Goal: Information Seeking & Learning: Learn about a topic

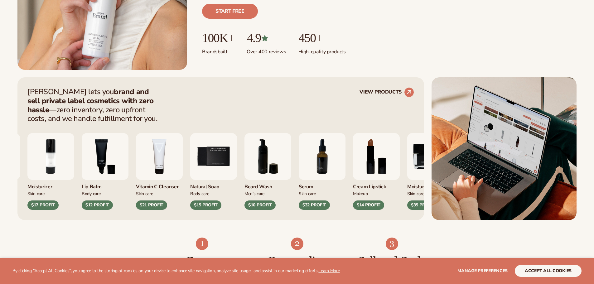
drag, startPoint x: 315, startPoint y: 83, endPoint x: 324, endPoint y: 118, distance: 35.6
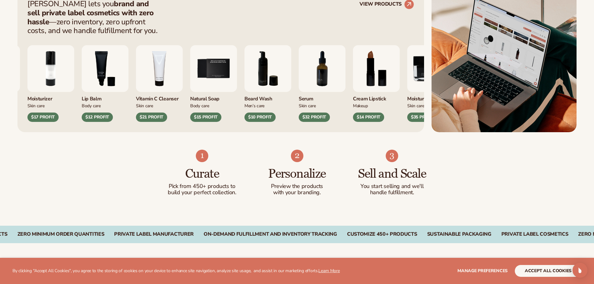
drag, startPoint x: 0, startPoint y: 60, endPoint x: 0, endPoint y: 86, distance: 25.9
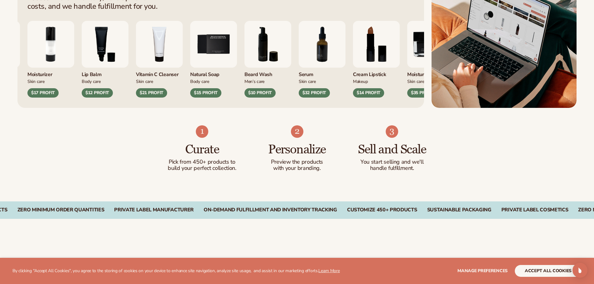
scroll to position [297, 0]
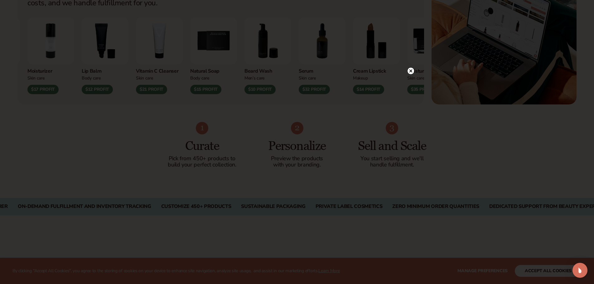
click at [412, 70] on circle at bounding box center [410, 71] width 7 height 7
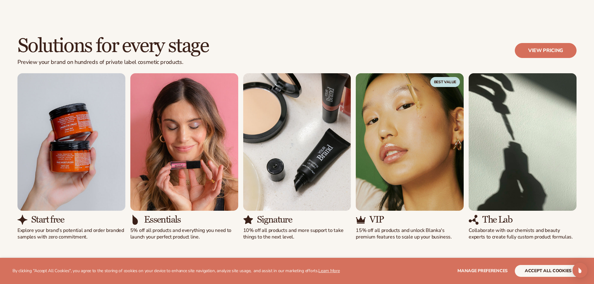
drag, startPoint x: 0, startPoint y: 64, endPoint x: 0, endPoint y: 86, distance: 21.8
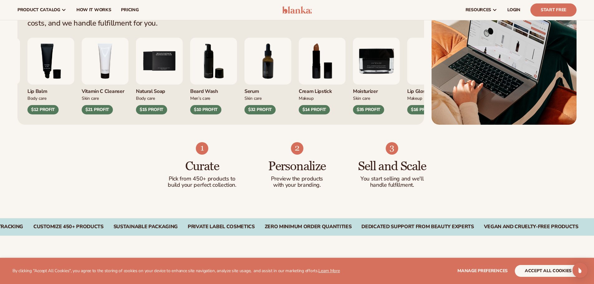
drag, startPoint x: 0, startPoint y: 71, endPoint x: 5, endPoint y: 36, distance: 36.2
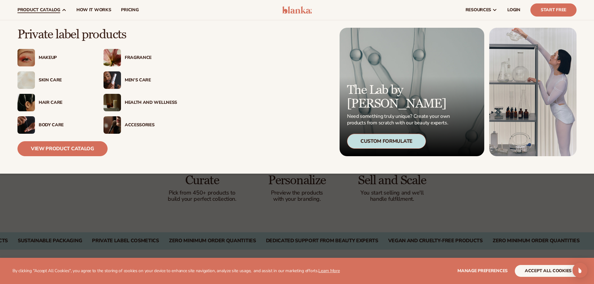
click at [118, 60] on img at bounding box center [111, 57] width 17 height 17
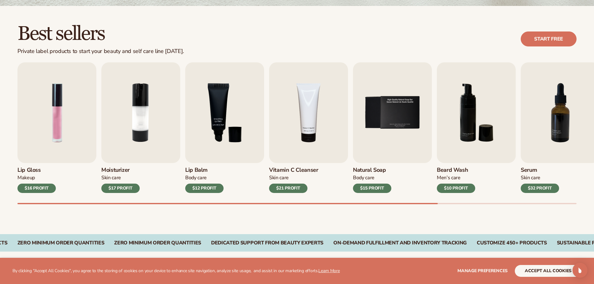
drag, startPoint x: 0, startPoint y: 106, endPoint x: 0, endPoint y: 125, distance: 18.4
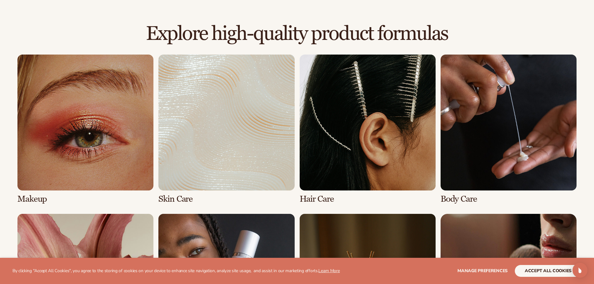
drag, startPoint x: 0, startPoint y: 125, endPoint x: 8, endPoint y: 159, distance: 34.9
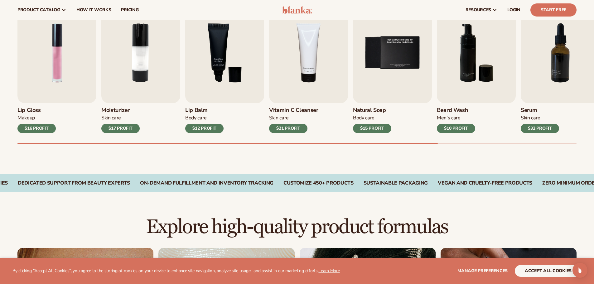
drag, startPoint x: 1, startPoint y: 138, endPoint x: 0, endPoint y: 100, distance: 38.0
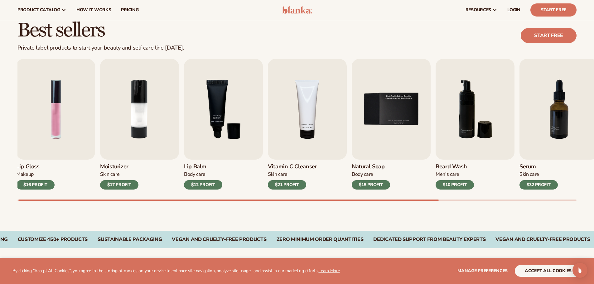
click at [442, 198] on div "Lip Gloss Makeup $16 PROFIT Moisturizer [MEDICAL_DATA] $17 PROFIT [MEDICAL_DATA…" at bounding box center [305, 130] width 576 height 142
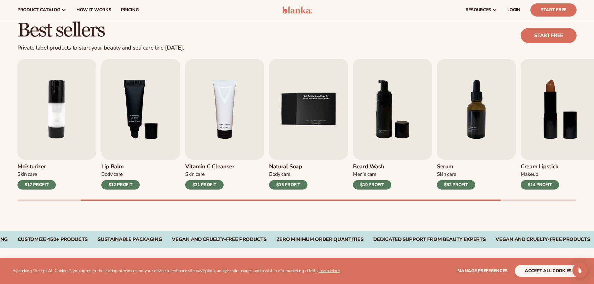
drag, startPoint x: 482, startPoint y: 202, endPoint x: 498, endPoint y: 199, distance: 17.0
click at [498, 199] on div "Best sellers Private label products to start your beauty and self care line tod…" at bounding box center [297, 116] width 594 height 228
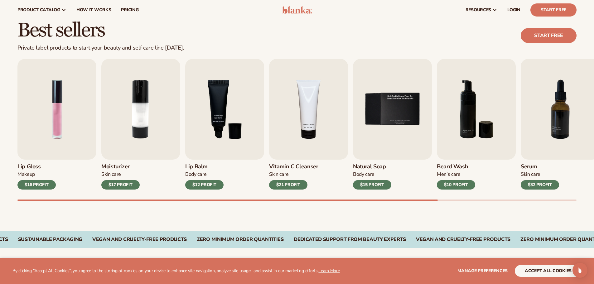
click at [311, 182] on div "Lip Gloss Makeup $16 PROFIT Moisturizer [MEDICAL_DATA] $17 PROFIT [MEDICAL_DATA…" at bounding box center [305, 130] width 576 height 142
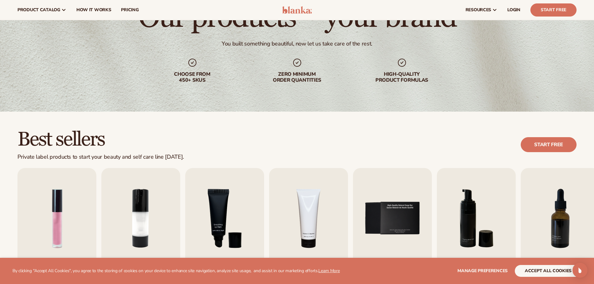
scroll to position [0, 0]
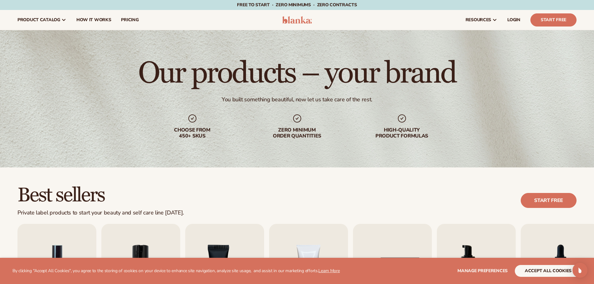
drag, startPoint x: 0, startPoint y: 146, endPoint x: 65, endPoint y: 78, distance: 94.4
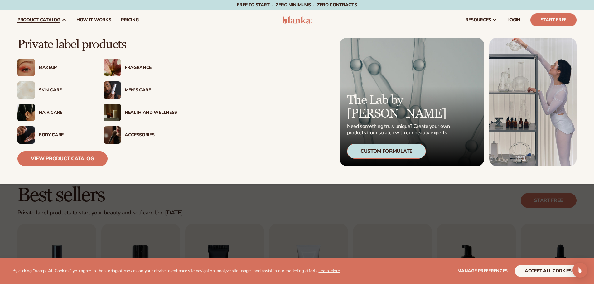
click at [136, 66] on div "Fragrance" at bounding box center [151, 67] width 52 height 5
click at [119, 90] on img at bounding box center [111, 89] width 17 height 17
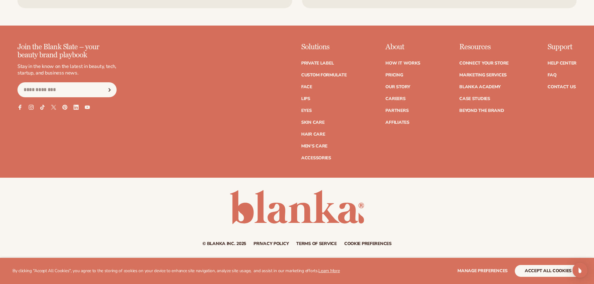
drag, startPoint x: 0, startPoint y: 164, endPoint x: 0, endPoint y: 221, distance: 57.0
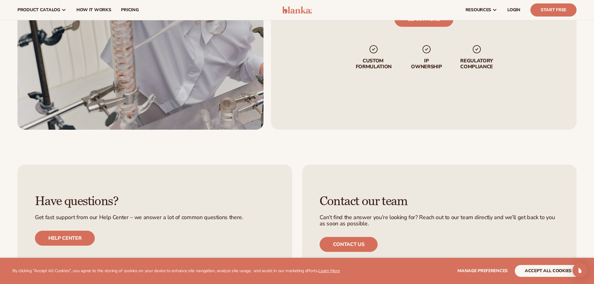
drag, startPoint x: 0, startPoint y: 191, endPoint x: 0, endPoint y: 149, distance: 42.4
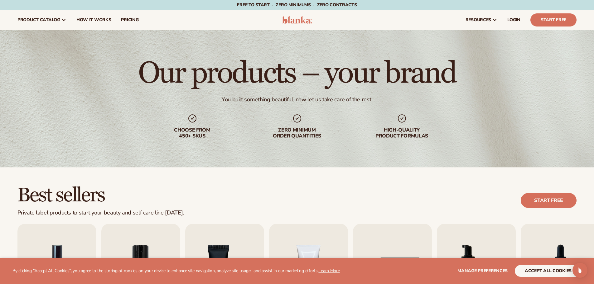
drag, startPoint x: 0, startPoint y: 152, endPoint x: 2, endPoint y: 81, distance: 71.1
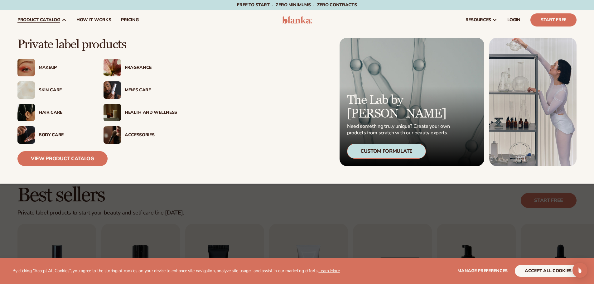
click at [48, 21] on span "product catalog" at bounding box center [38, 19] width 43 height 5
click at [57, 163] on link "View Product Catalog" at bounding box center [62, 158] width 90 height 15
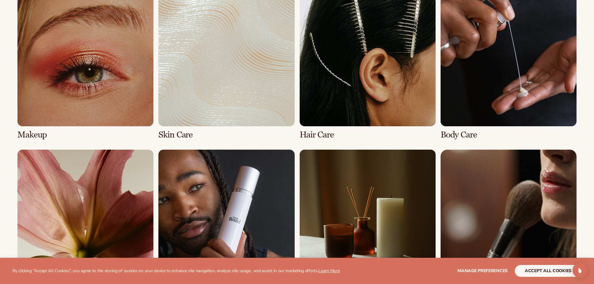
drag, startPoint x: 0, startPoint y: 199, endPoint x: 0, endPoint y: 215, distance: 15.6
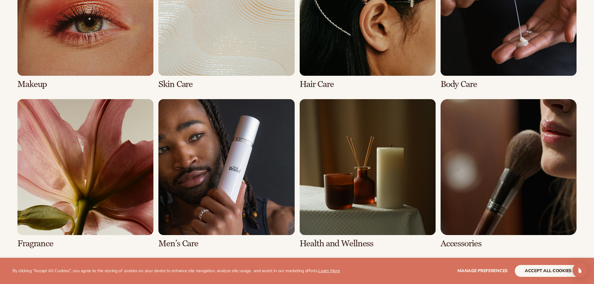
click at [39, 240] on link "5 / 8" at bounding box center [85, 173] width 136 height 149
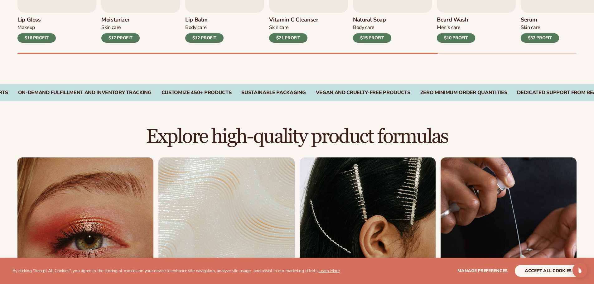
drag, startPoint x: 0, startPoint y: 207, endPoint x: 0, endPoint y: 219, distance: 12.8
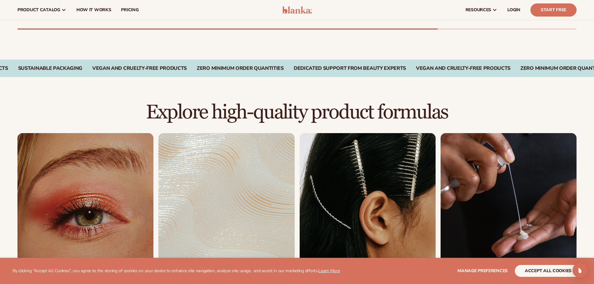
drag, startPoint x: 0, startPoint y: 219, endPoint x: 2, endPoint y: 144, distance: 75.5
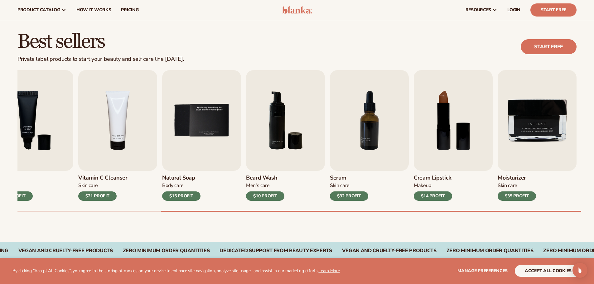
click at [494, 198] on div "Lip Gloss Makeup $16 PROFIT Moisturizer Skin Care $17 PROFIT Lip Balm Body Care…" at bounding box center [305, 141] width 576 height 142
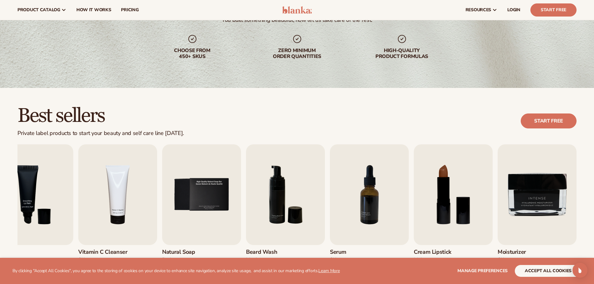
scroll to position [61, 0]
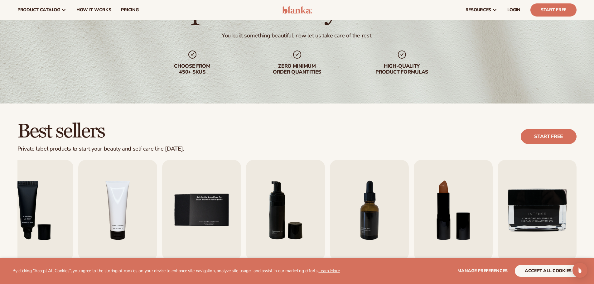
drag, startPoint x: 452, startPoint y: 44, endPoint x: 342, endPoint y: 15, distance: 113.6
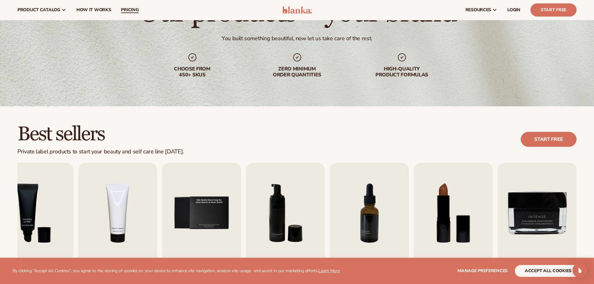
click at [132, 9] on span "pricing" at bounding box center [129, 9] width 17 height 5
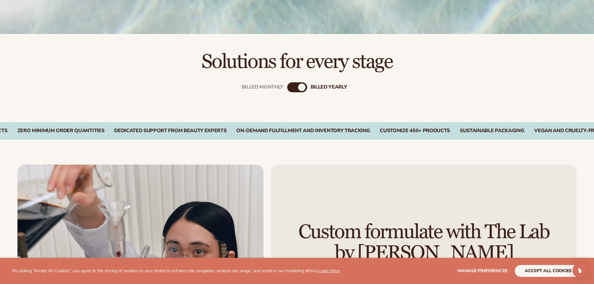
drag, startPoint x: 187, startPoint y: 75, endPoint x: 173, endPoint y: 122, distance: 49.1
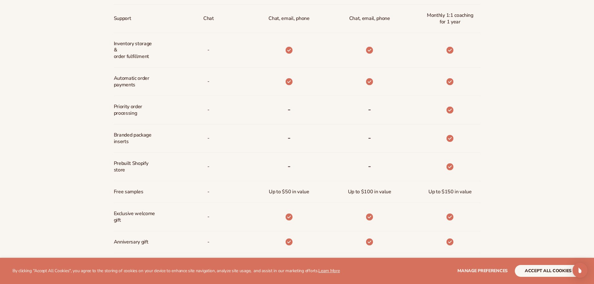
drag, startPoint x: 132, startPoint y: 48, endPoint x: 126, endPoint y: 90, distance: 42.5
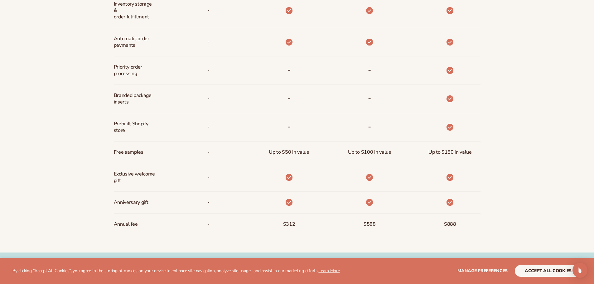
drag, startPoint x: 22, startPoint y: 19, endPoint x: 22, endPoint y: 28, distance: 9.4
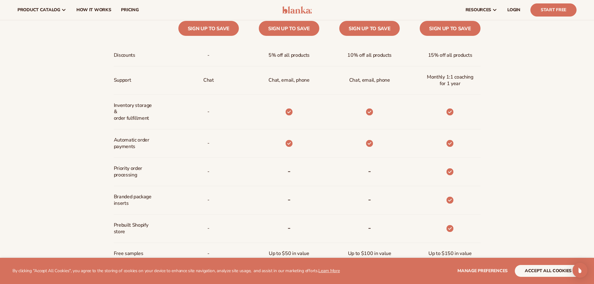
scroll to position [303, 0]
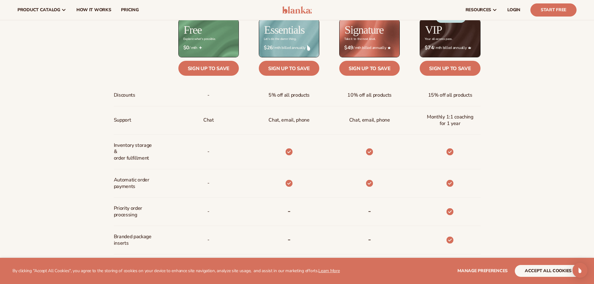
drag, startPoint x: 21, startPoint y: 23, endPoint x: 19, endPoint y: -10, distance: 32.5
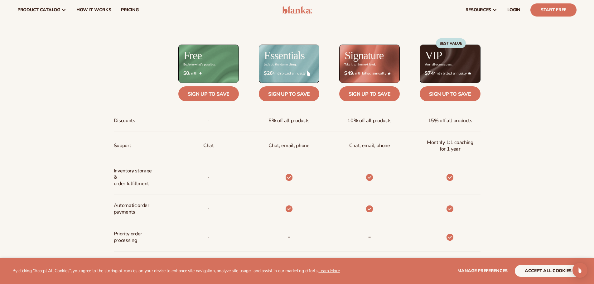
scroll to position [266, 0]
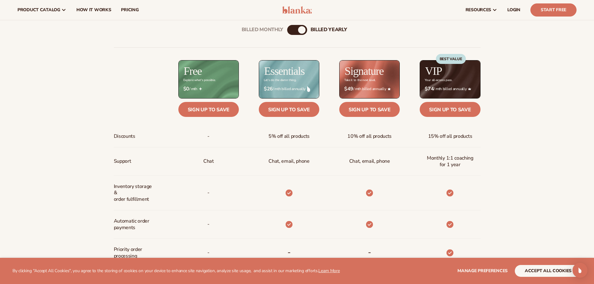
drag, startPoint x: 43, startPoint y: 150, endPoint x: 42, endPoint y: 136, distance: 14.0
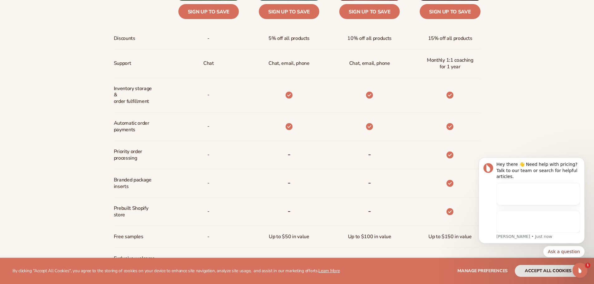
scroll to position [0, 0]
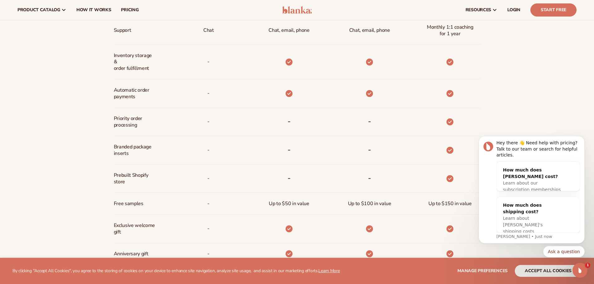
drag, startPoint x: 83, startPoint y: 112, endPoint x: 79, endPoint y: 84, distance: 28.3
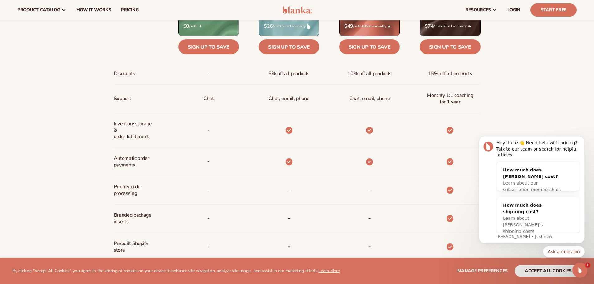
drag, startPoint x: 79, startPoint y: 84, endPoint x: 87, endPoint y: 65, distance: 19.7
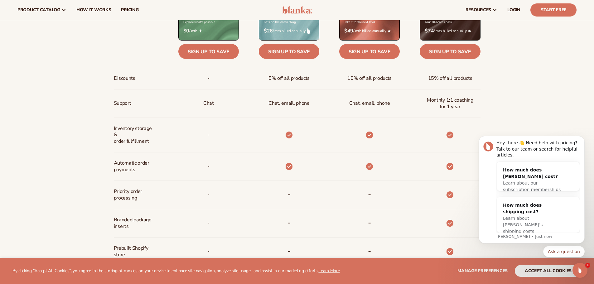
click at [545, 130] on body "Hey there 👋 Need help with pricing? Talk to our team or search for helpful arti…" at bounding box center [532, 194] width 120 height 141
click at [582, 140] on icon "Dismiss notification" at bounding box center [582, 137] width 3 height 3
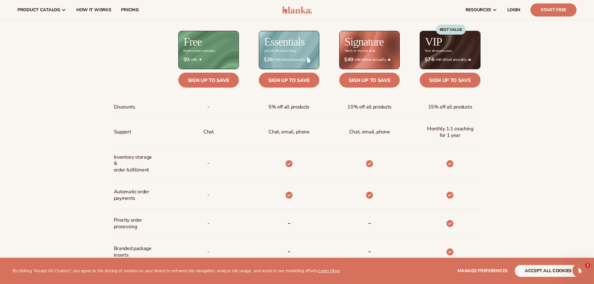
drag, startPoint x: 574, startPoint y: 149, endPoint x: 574, endPoint y: 142, distance: 6.2
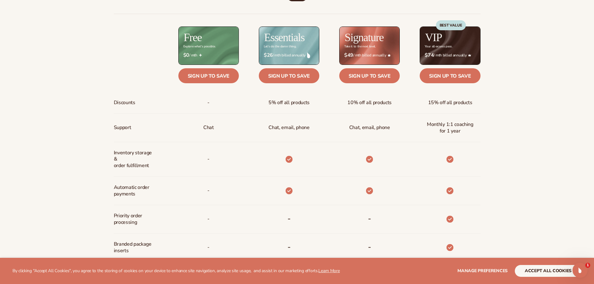
drag, startPoint x: 574, startPoint y: 142, endPoint x: 569, endPoint y: 154, distance: 12.6
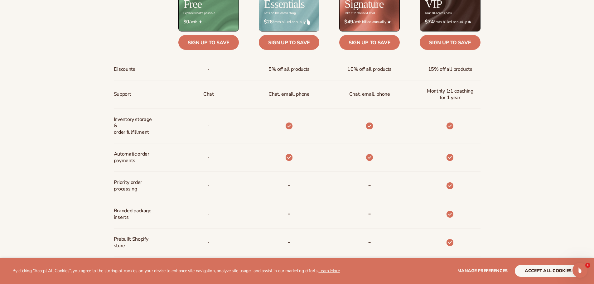
scroll to position [348, 0]
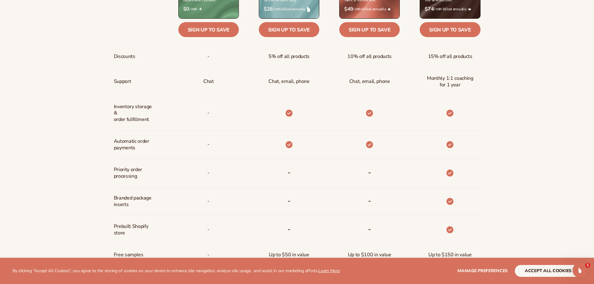
drag, startPoint x: 32, startPoint y: 95, endPoint x: 32, endPoint y: 100, distance: 5.0
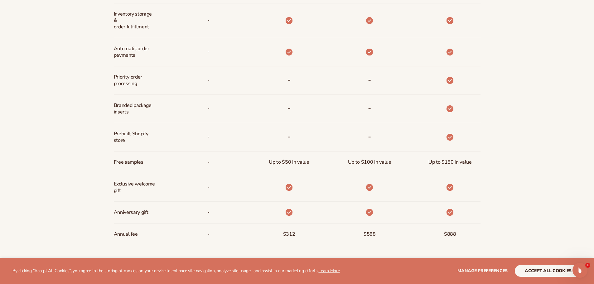
drag, startPoint x: 36, startPoint y: 84, endPoint x: 26, endPoint y: 97, distance: 16.4
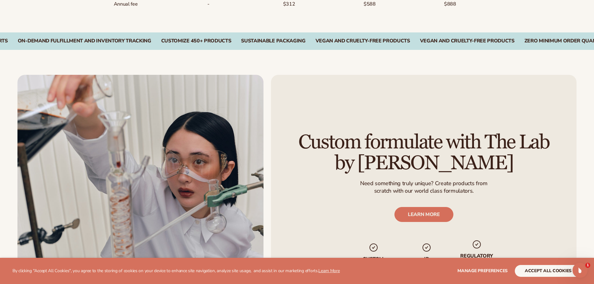
drag, startPoint x: 26, startPoint y: 92, endPoint x: 17, endPoint y: 126, distance: 35.0
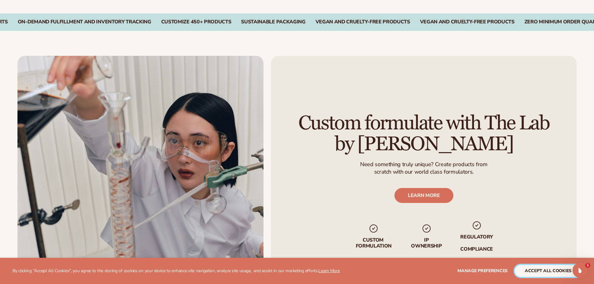
click at [548, 269] on button "accept all cookies" at bounding box center [548, 271] width 67 height 12
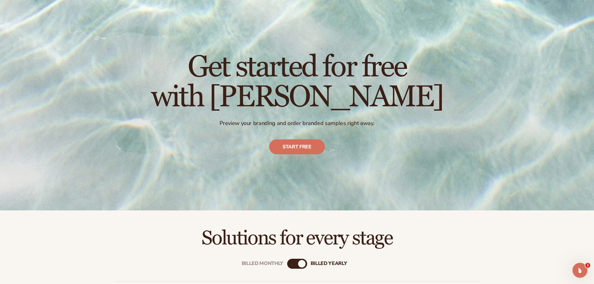
scroll to position [0, 0]
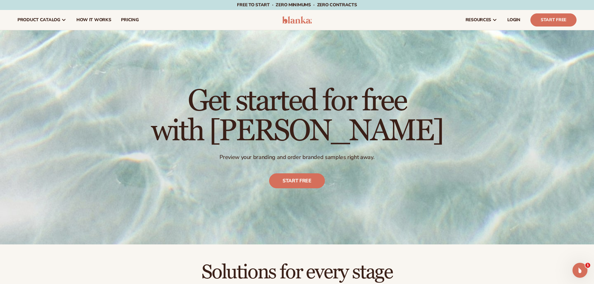
drag, startPoint x: 0, startPoint y: 149, endPoint x: 5, endPoint y: 105, distance: 44.9
